Goal: Task Accomplishment & Management: Manage account settings

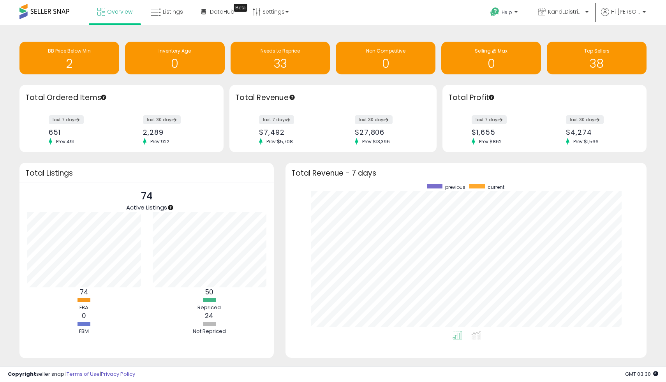
scroll to position [147, 345]
click at [112, 15] on span "Overview" at bounding box center [119, 12] width 25 height 8
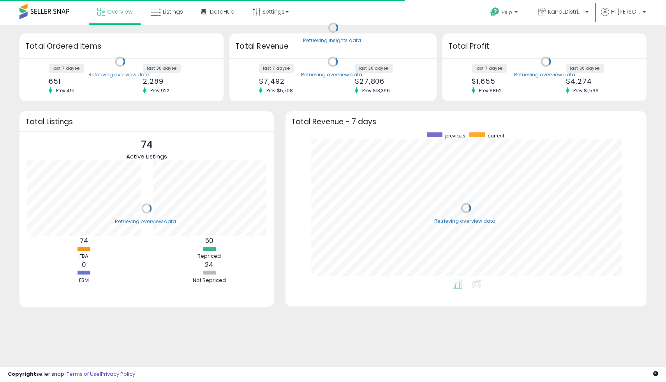
scroll to position [147, 345]
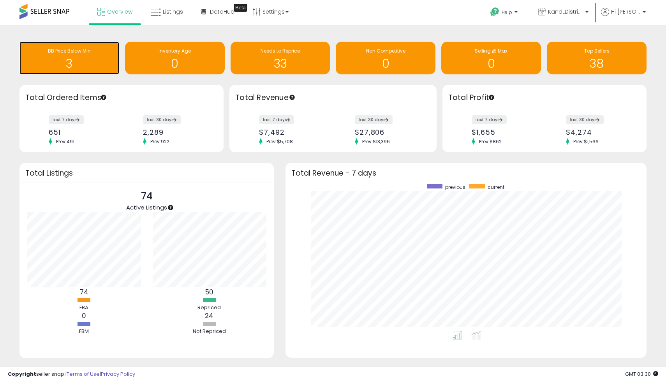
click at [80, 57] on h1 "3" at bounding box center [69, 63] width 92 height 13
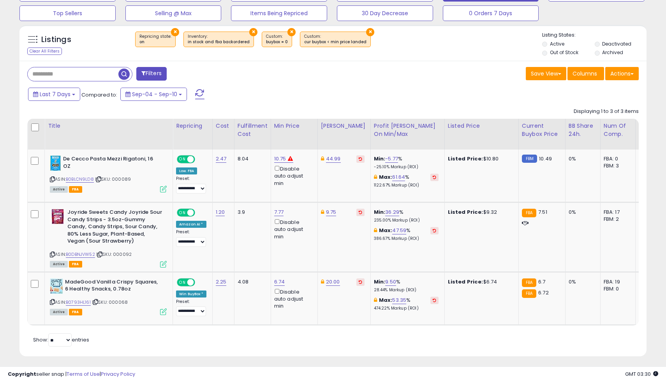
scroll to position [262, 0]
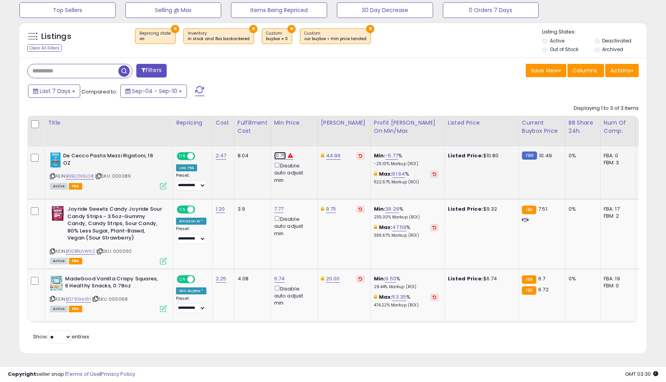
click at [284, 158] on link "10.75" at bounding box center [280, 156] width 12 height 8
click at [260, 132] on input "*****" at bounding box center [259, 129] width 69 height 13
type input "*****"
click at [306, 128] on button "submit" at bounding box center [303, 129] width 13 height 12
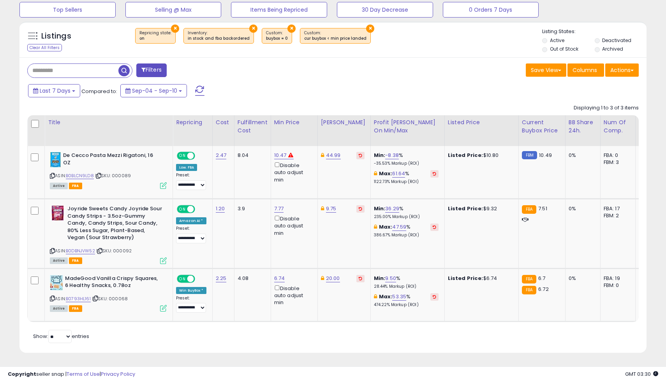
click at [260, 97] on div "Last 7 Days Compared to: Sep-04 - Sep-10" at bounding box center [255, 92] width 459 height 18
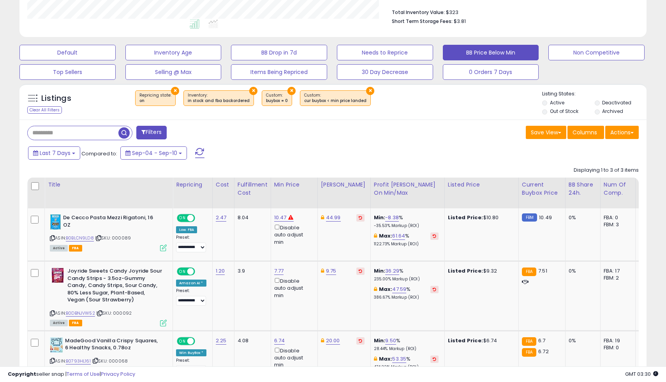
scroll to position [0, 0]
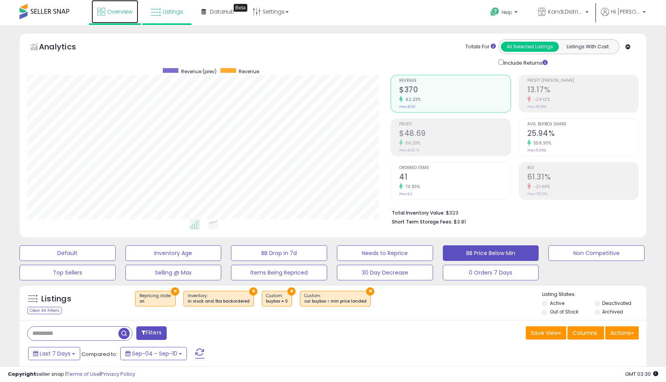
click at [127, 8] on span "Overview" at bounding box center [119, 12] width 25 height 8
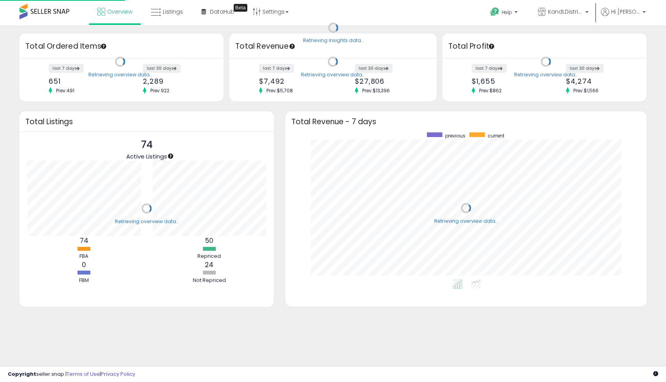
scroll to position [147, 345]
